Goal: Navigation & Orientation: Find specific page/section

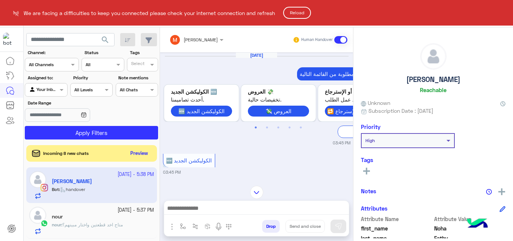
scroll to position [79, 0]
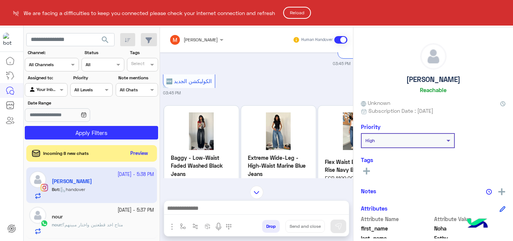
click at [305, 14] on button "Reload" at bounding box center [297, 13] width 28 height 12
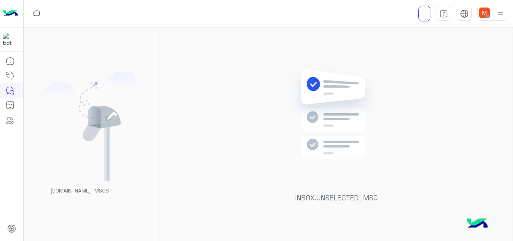
click at [493, 14] on div at bounding box center [492, 13] width 30 height 15
click at [246, 108] on div "INBOX.UNSELECTED_MSG" at bounding box center [336, 135] width 352 height 216
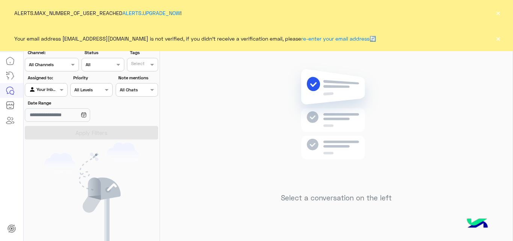
drag, startPoint x: 496, startPoint y: 37, endPoint x: 499, endPoint y: 14, distance: 23.8
click at [499, 14] on app-alerts "ALERTS.MAX_NUMBER_OF_USER_REACHED ALERTS.UPGRADE_NOW ! × Your email address sab…" at bounding box center [256, 25] width 513 height 51
click at [499, 14] on button "×" at bounding box center [498, 13] width 8 height 8
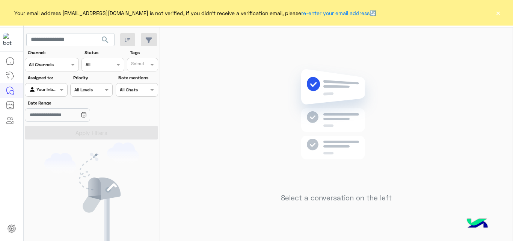
click at [499, 14] on button "×" at bounding box center [498, 13] width 8 height 8
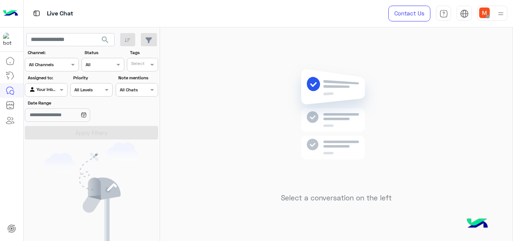
click at [499, 14] on img at bounding box center [500, 13] width 9 height 9
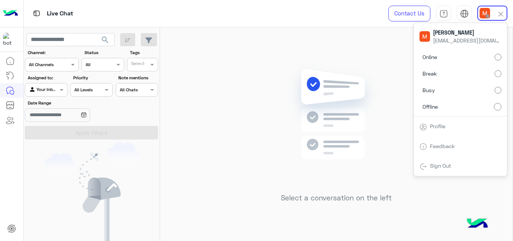
click at [290, 51] on div "Select a conversation on the left" at bounding box center [336, 135] width 352 height 216
